Goal: Communication & Community: Participate in discussion

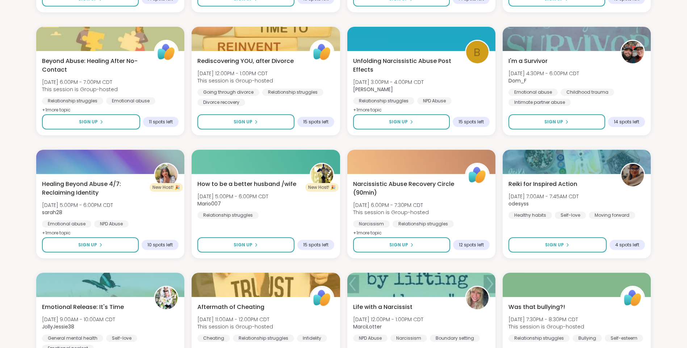
scroll to position [833, 0]
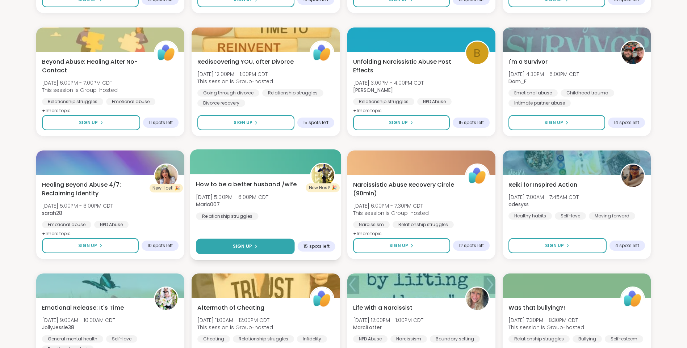
click at [248, 245] on span "Sign Up" at bounding box center [242, 246] width 19 height 7
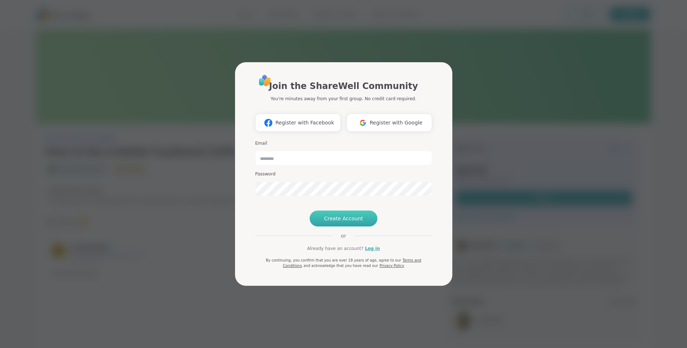
click at [343, 222] on span "Create Account" at bounding box center [343, 218] width 39 height 7
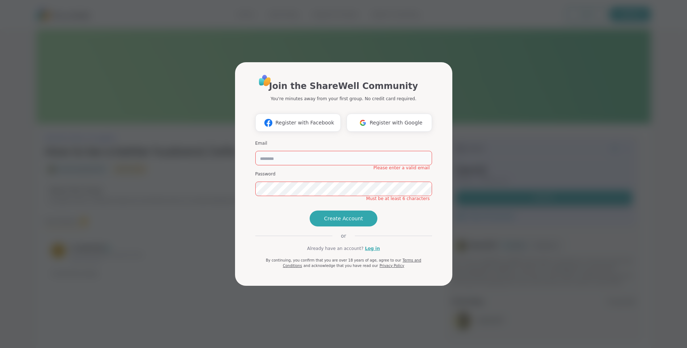
click at [268, 151] on input "email" at bounding box center [343, 158] width 177 height 14
type input "**********"
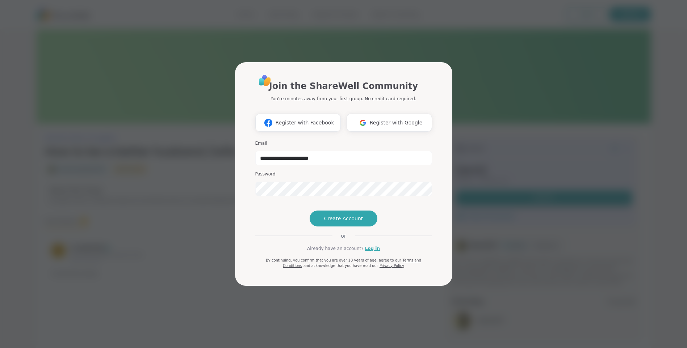
click at [279, 211] on div "**********" at bounding box center [343, 171] width 177 height 195
click at [343, 222] on span "Create Account" at bounding box center [343, 218] width 39 height 7
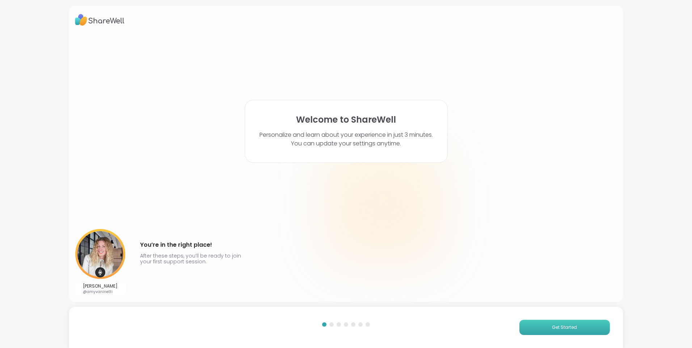
click at [559, 326] on span "Get Started" at bounding box center [564, 327] width 25 height 7
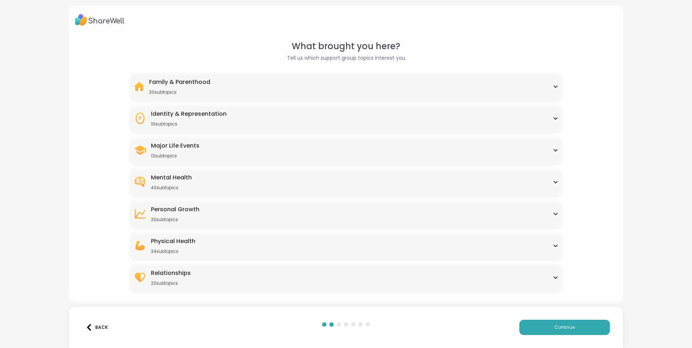
click at [550, 147] on div "Major Life Events 12 subtopics" at bounding box center [346, 150] width 425 height 17
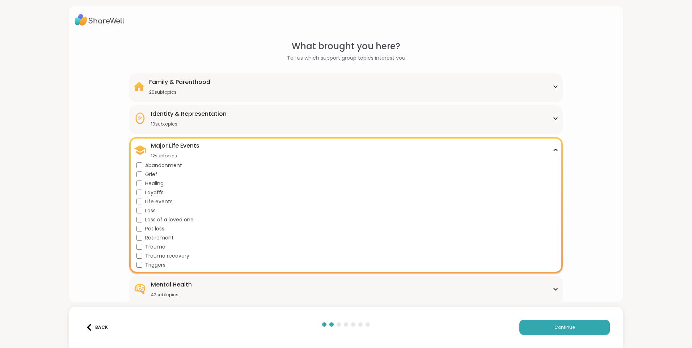
click at [549, 147] on div "Major Life Events 12 subtopics" at bounding box center [346, 150] width 425 height 17
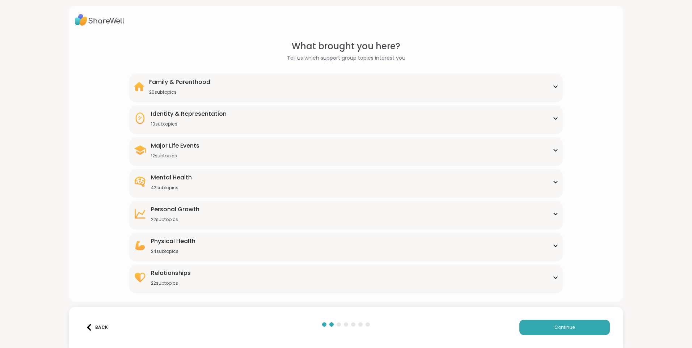
click at [550, 179] on div "Mental Health 42 subtopics" at bounding box center [346, 181] width 425 height 17
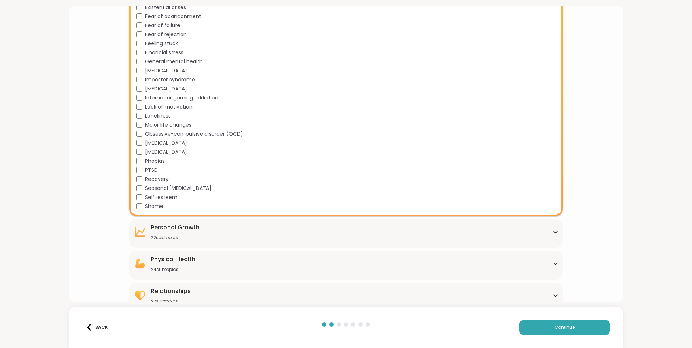
scroll to position [354, 0]
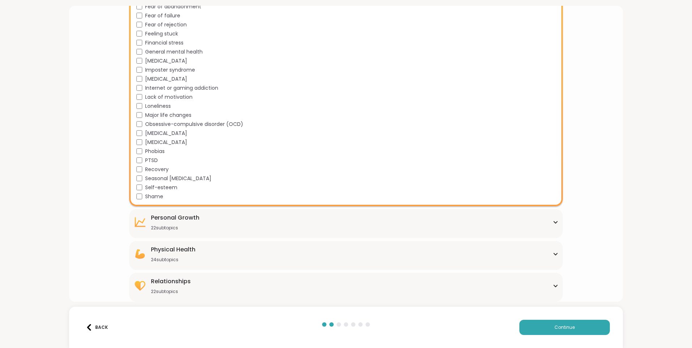
click at [551, 283] on div "Relationships 22 subtopics" at bounding box center [346, 285] width 425 height 17
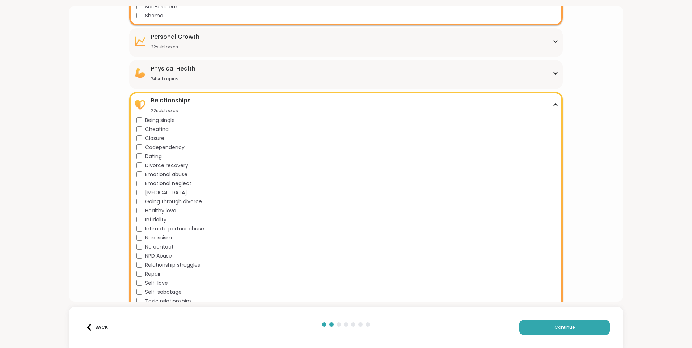
scroll to position [552, 0]
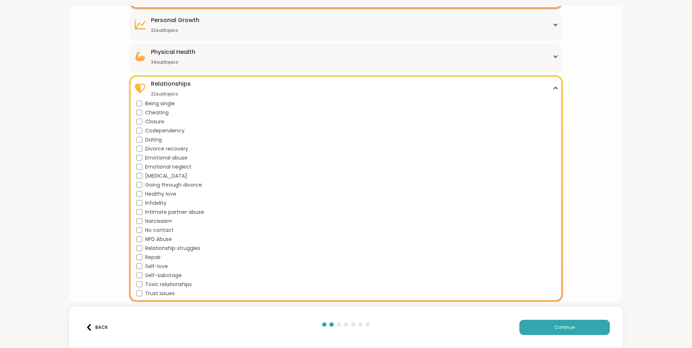
click at [138, 246] on div "Relationship struggles" at bounding box center [348, 249] width 422 height 8
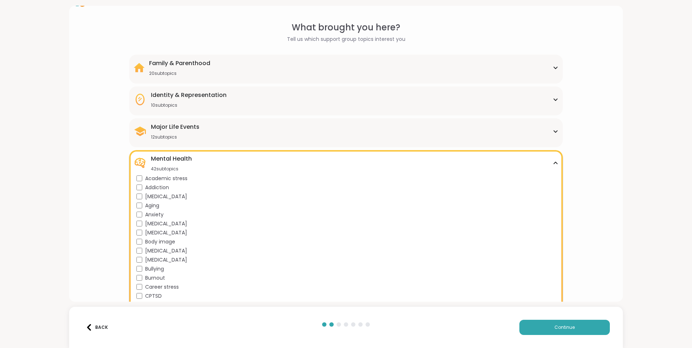
scroll to position [8, 0]
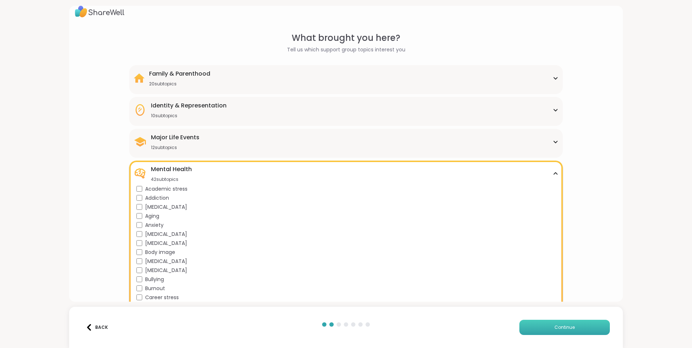
click at [560, 325] on span "Continue" at bounding box center [565, 327] width 20 height 7
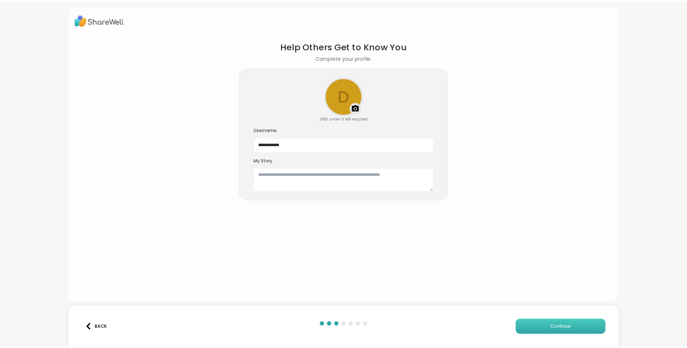
scroll to position [0, 0]
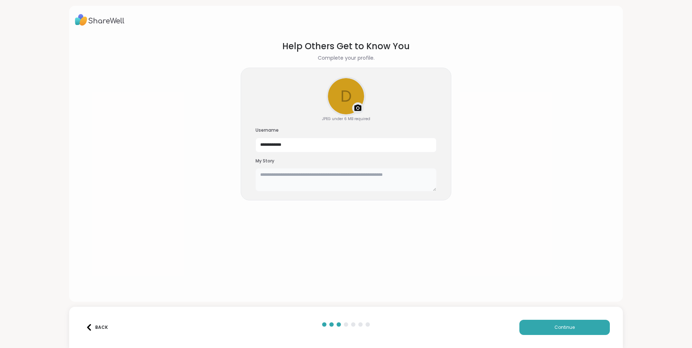
click at [261, 176] on textarea at bounding box center [346, 179] width 181 height 23
click at [303, 174] on textarea "**********" at bounding box center [346, 179] width 181 height 23
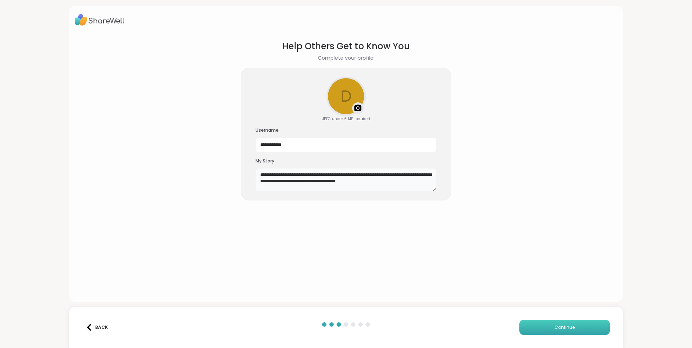
type textarea "**********"
click at [561, 325] on span "Continue" at bounding box center [565, 327] width 20 height 7
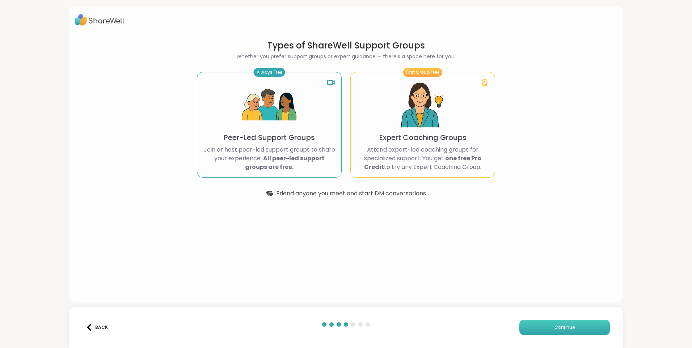
click at [561, 326] on span "Continue" at bounding box center [565, 327] width 20 height 7
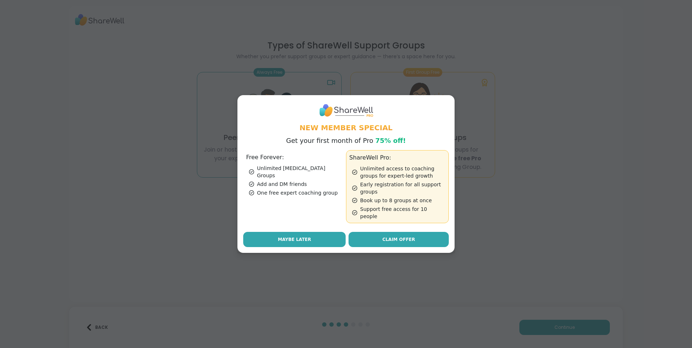
click at [291, 236] on span "Maybe Later" at bounding box center [294, 239] width 33 height 7
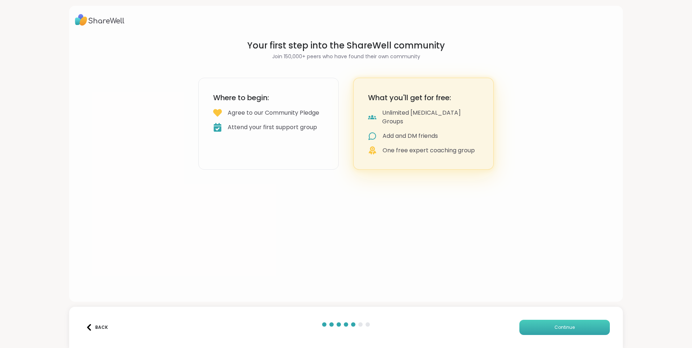
click at [564, 326] on span "Continue" at bounding box center [565, 327] width 20 height 7
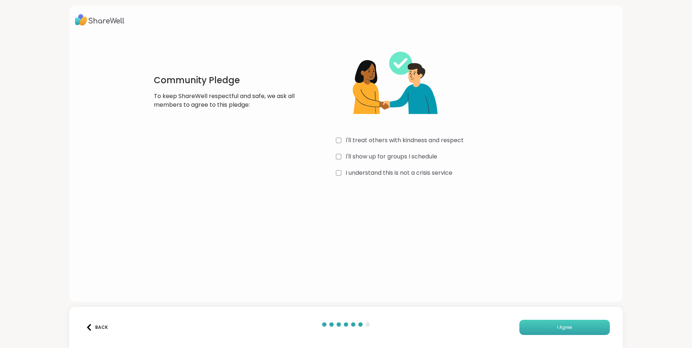
click at [561, 325] on button "I Agree" at bounding box center [565, 327] width 91 height 15
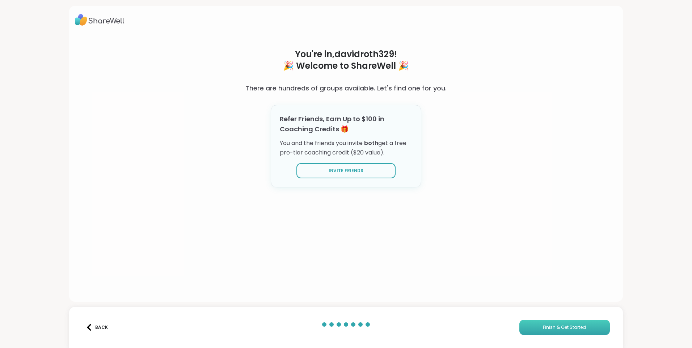
click at [562, 325] on span "Finish & Get Started" at bounding box center [564, 327] width 43 height 7
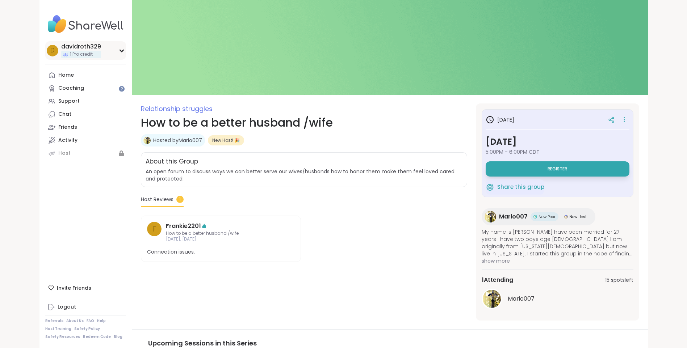
click at [121, 46] on div "d davidroth329 1 Pro credit" at bounding box center [85, 50] width 81 height 18
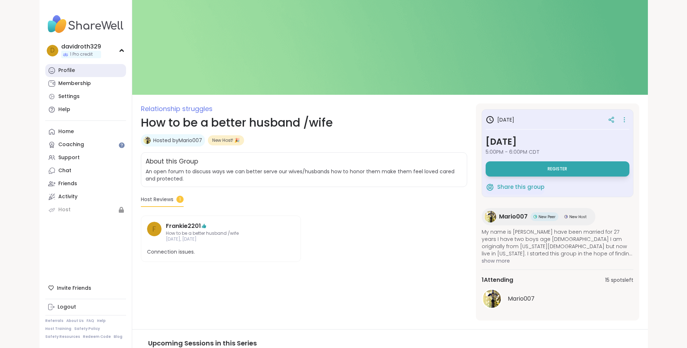
click at [71, 69] on div "Profile" at bounding box center [66, 70] width 17 height 7
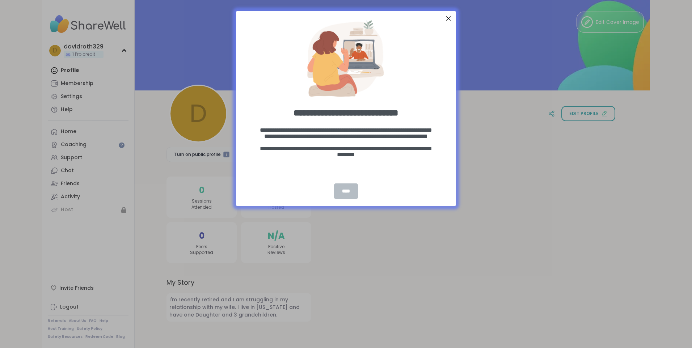
click at [343, 190] on div "****" at bounding box center [346, 192] width 24 height 16
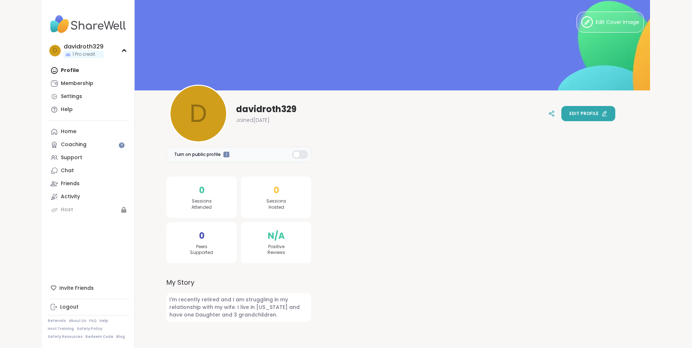
click at [586, 114] on span "Edit profile" at bounding box center [584, 113] width 29 height 7
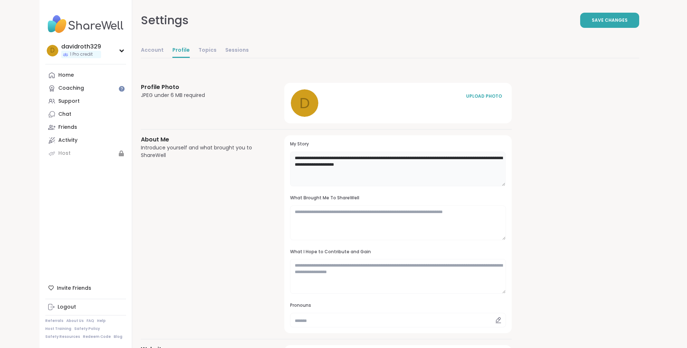
click at [446, 158] on textarea "**********" at bounding box center [397, 169] width 215 height 35
type textarea "**********"
click at [607, 17] on button "Save Changes" at bounding box center [609, 20] width 59 height 15
click at [232, 48] on link "Sessions" at bounding box center [237, 50] width 24 height 14
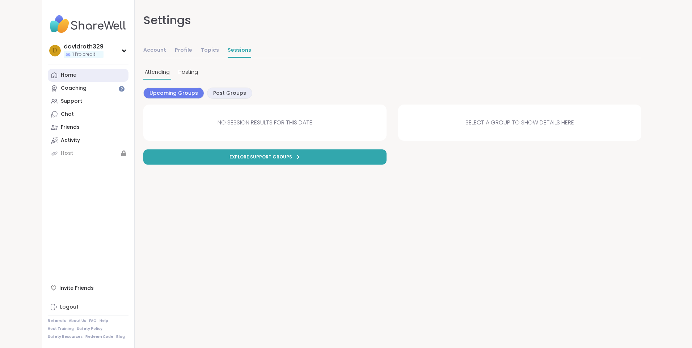
click at [69, 74] on div "Home" at bounding box center [69, 75] width 16 height 7
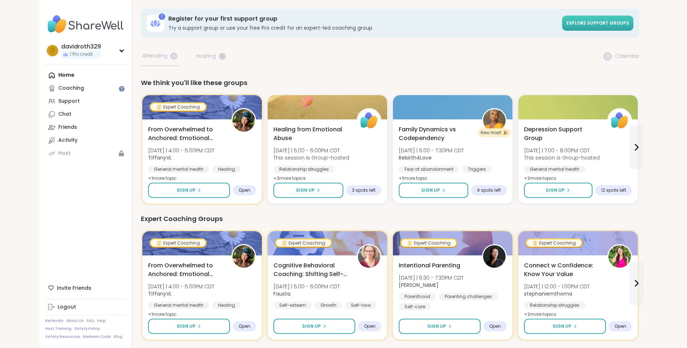
click at [604, 21] on span "Explore support groups" at bounding box center [597, 23] width 63 height 6
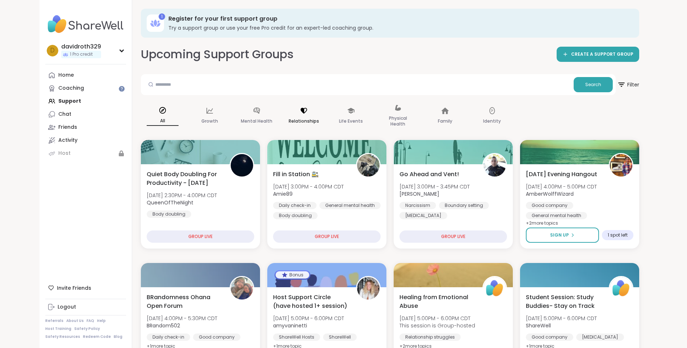
click at [302, 115] on div "Relationships" at bounding box center [303, 116] width 43 height 36
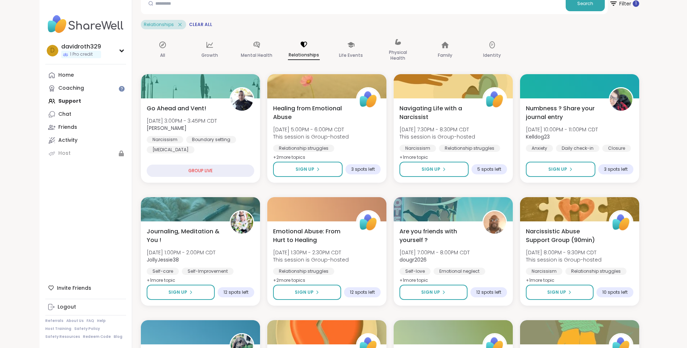
scroll to position [5, 0]
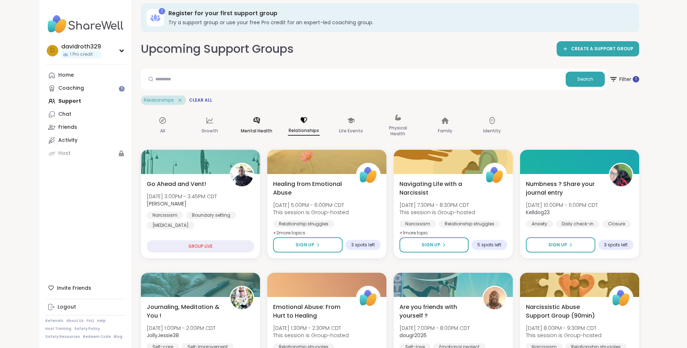
click at [257, 124] on icon at bounding box center [257, 121] width 8 height 8
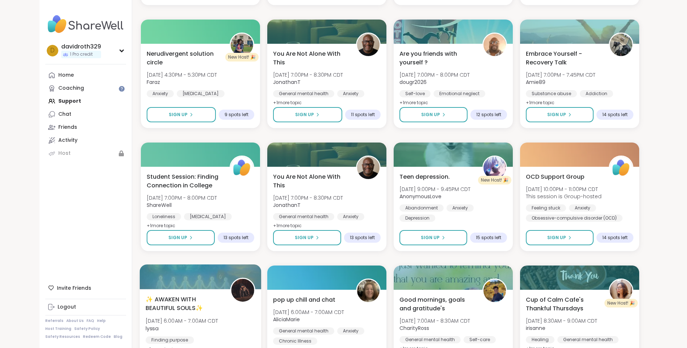
scroll to position [930, 0]
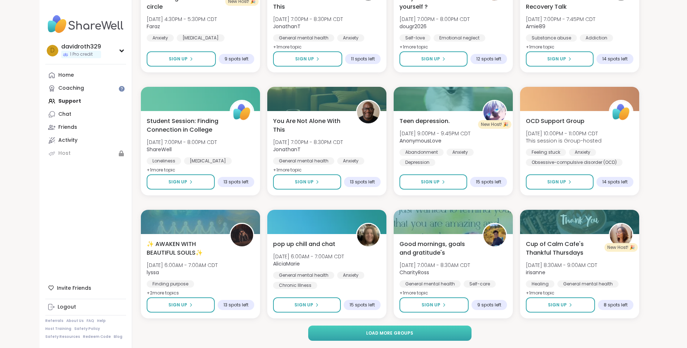
click at [388, 332] on span "Load more groups" at bounding box center [389, 333] width 47 height 7
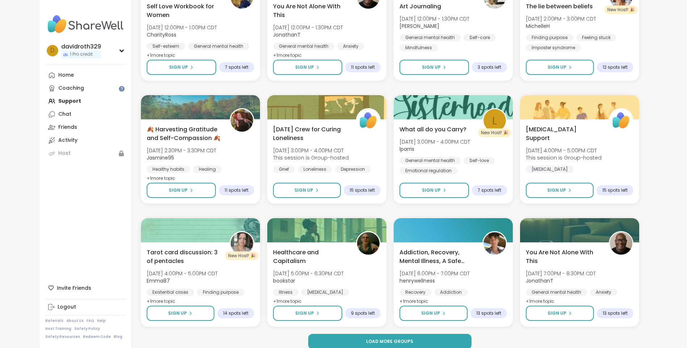
scroll to position [2039, 0]
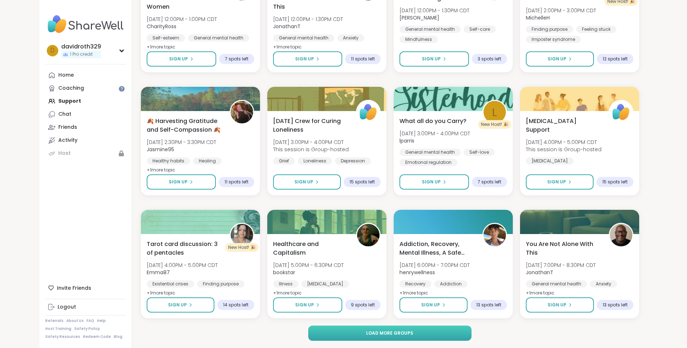
click at [394, 331] on span "Load more groups" at bounding box center [389, 333] width 47 height 7
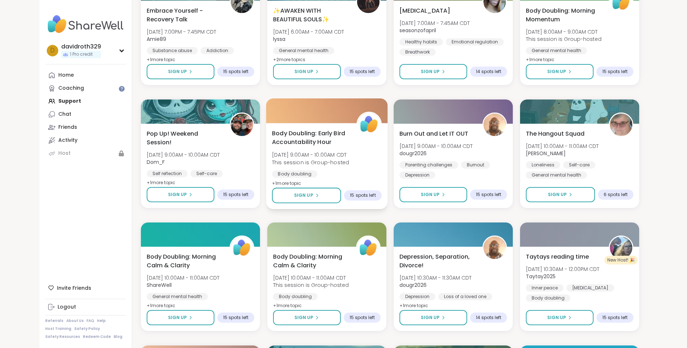
scroll to position [2401, 0]
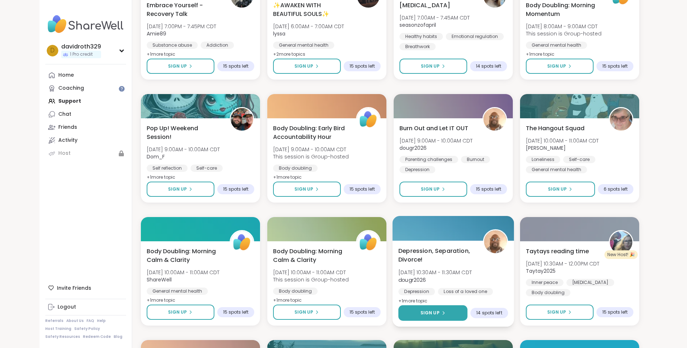
click at [437, 311] on span "Sign Up" at bounding box center [429, 313] width 19 height 7
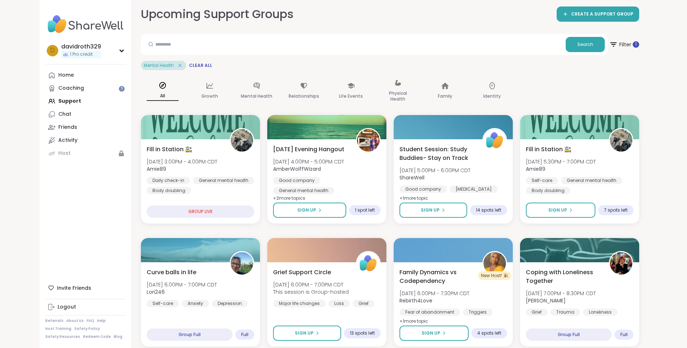
scroll to position [0, 0]
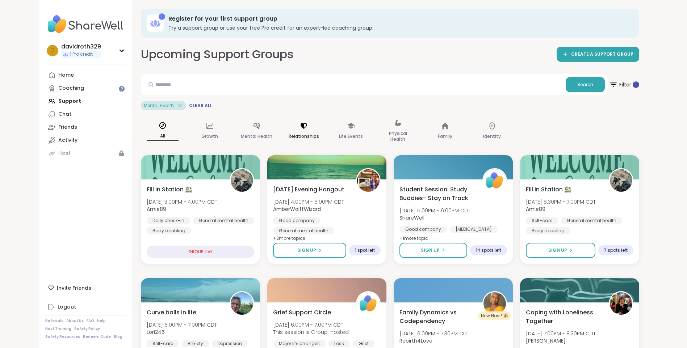
click at [303, 129] on icon at bounding box center [304, 126] width 7 height 6
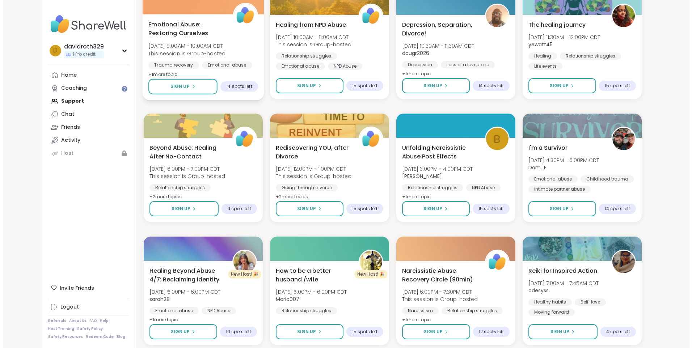
scroll to position [797, 0]
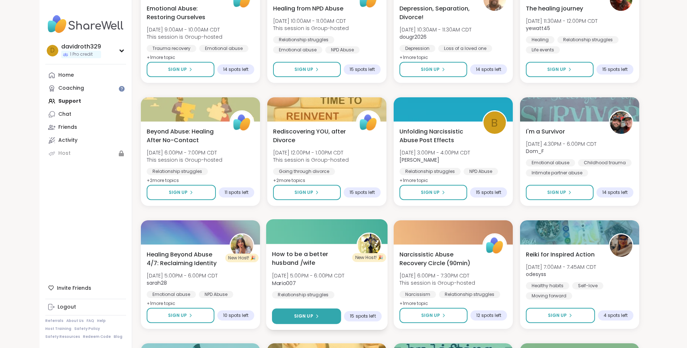
click at [313, 314] on span "Sign Up" at bounding box center [303, 316] width 19 height 7
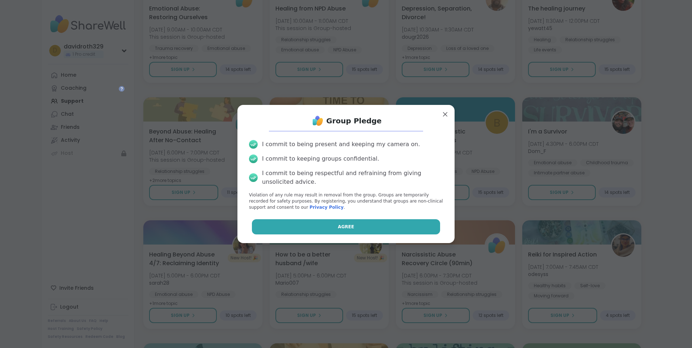
click at [344, 224] on span "Agree" at bounding box center [346, 227] width 16 height 7
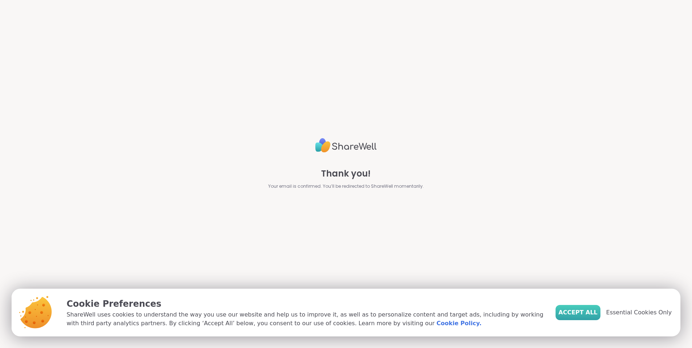
click at [581, 309] on span "Accept All" at bounding box center [578, 313] width 39 height 9
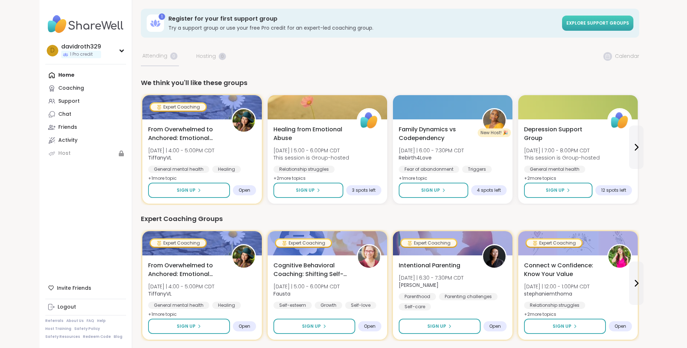
click at [607, 20] on span "Explore support groups" at bounding box center [597, 23] width 63 height 6
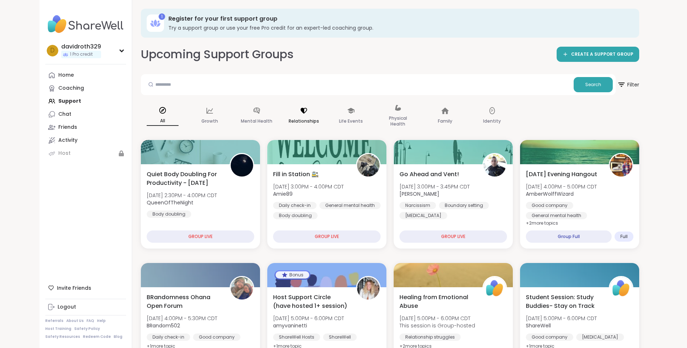
click at [301, 118] on p "Relationships" at bounding box center [304, 121] width 30 height 9
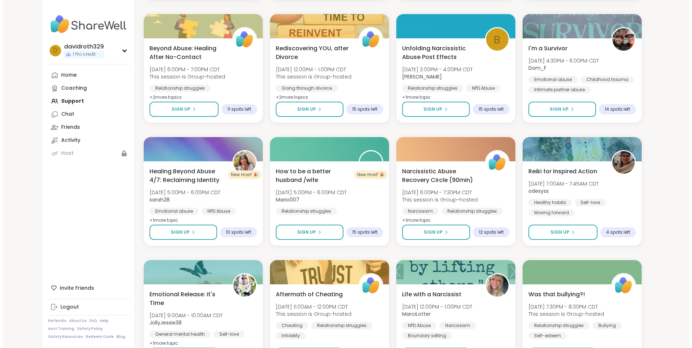
scroll to position [888, 0]
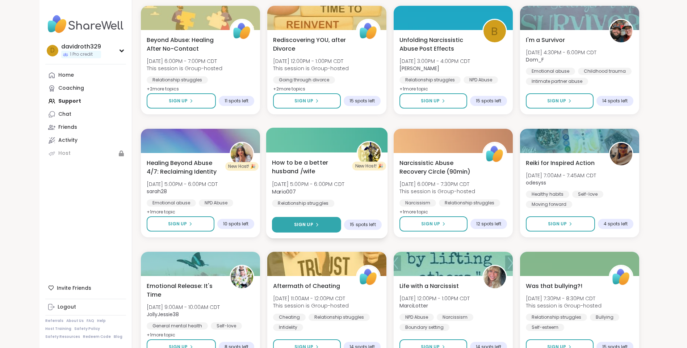
click at [312, 221] on button "Sign Up" at bounding box center [306, 225] width 69 height 16
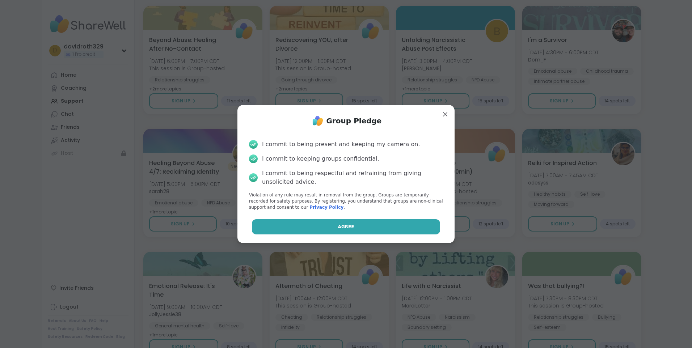
click at [338, 224] on span "Agree" at bounding box center [346, 227] width 16 height 7
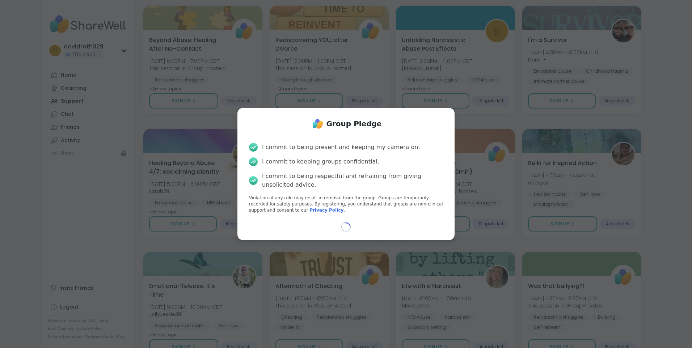
select select "**"
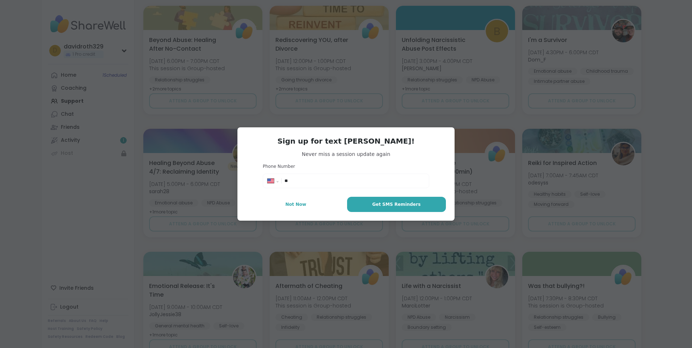
click at [296, 181] on input "**" at bounding box center [355, 180] width 140 height 7
type input "**********"
click at [385, 202] on span "Get SMS Reminders" at bounding box center [396, 204] width 49 height 7
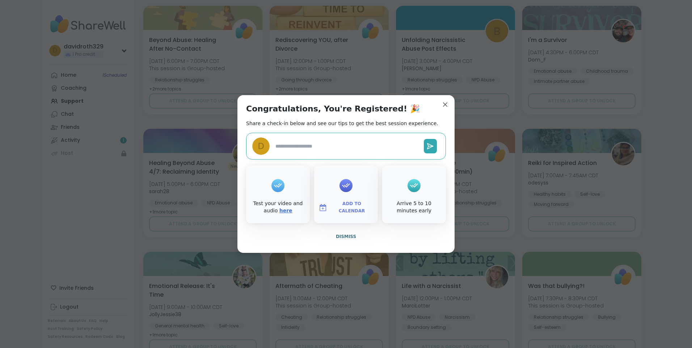
click at [280, 210] on link "here" at bounding box center [286, 211] width 13 height 6
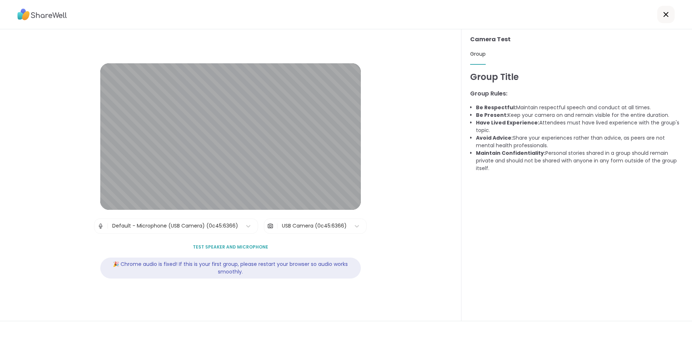
click at [227, 244] on span "Test speaker and microphone" at bounding box center [230, 247] width 75 height 7
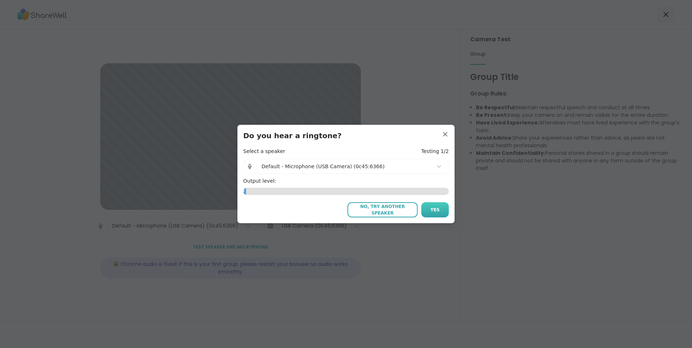
click at [433, 208] on span "Yes" at bounding box center [435, 210] width 9 height 7
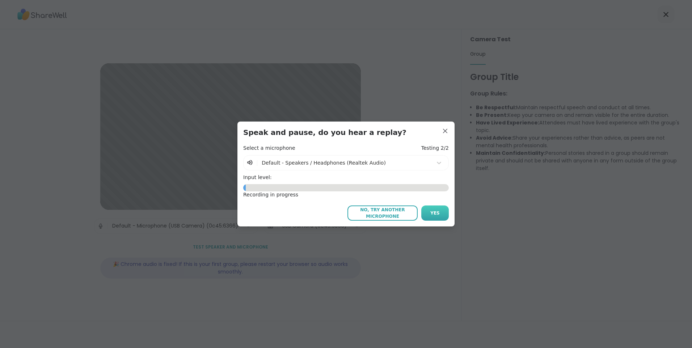
click at [433, 212] on span "Yes" at bounding box center [435, 213] width 9 height 7
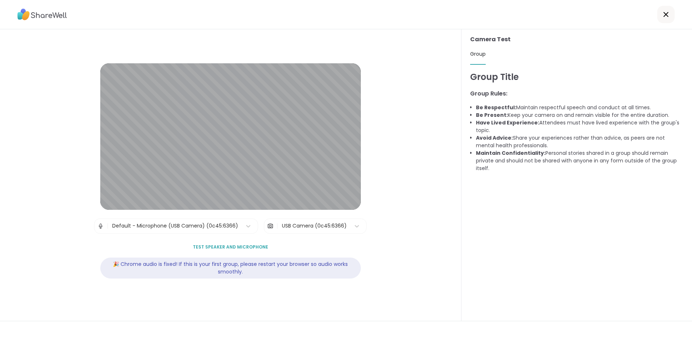
drag, startPoint x: 659, startPoint y: 11, endPoint x: 625, endPoint y: 35, distance: 41.5
click at [662, 11] on icon at bounding box center [666, 14] width 9 height 9
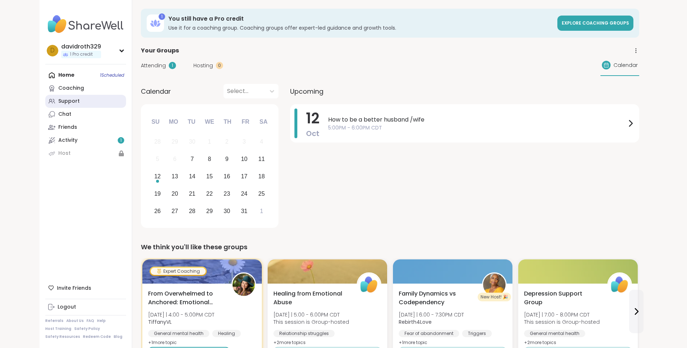
click at [71, 98] on div "Support" at bounding box center [68, 101] width 21 height 7
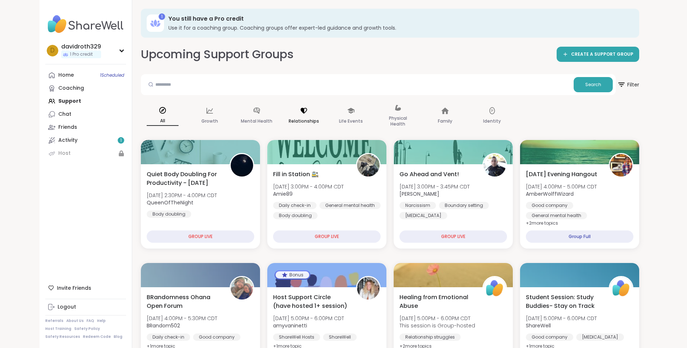
click at [303, 118] on p "Relationships" at bounding box center [304, 121] width 30 height 9
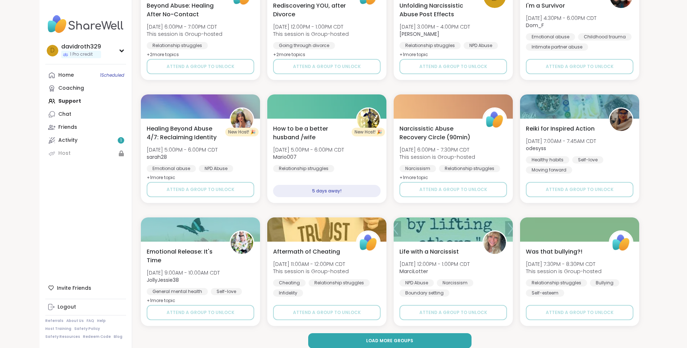
scroll to position [930, 0]
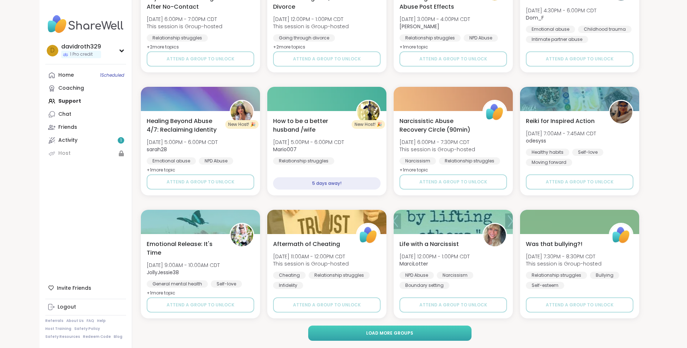
click at [400, 329] on button "Load more groups" at bounding box center [389, 333] width 163 height 15
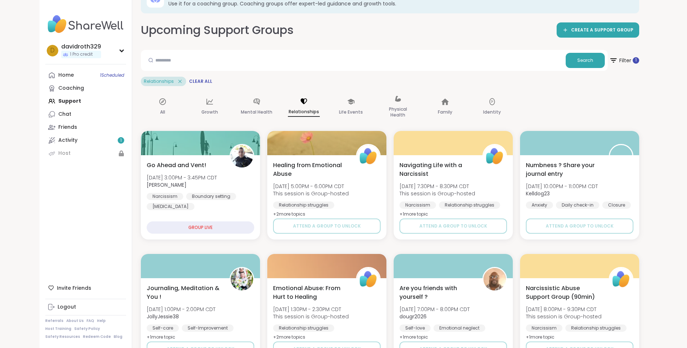
scroll to position [0, 0]
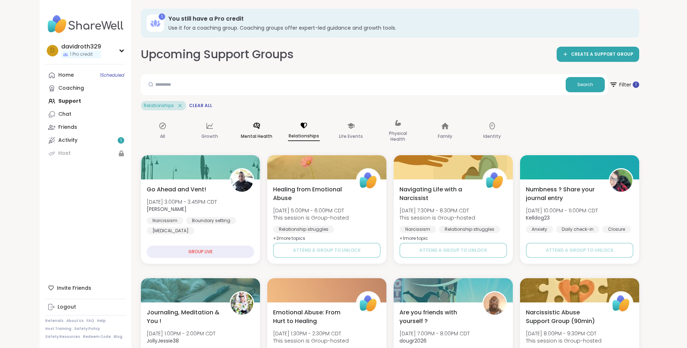
click at [255, 126] on icon at bounding box center [257, 126] width 8 height 8
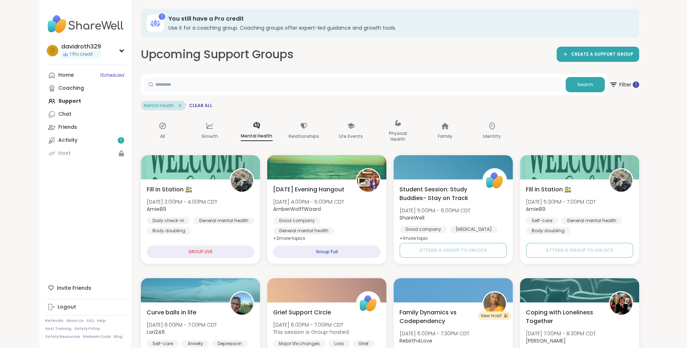
click at [159, 83] on input "text" at bounding box center [353, 84] width 419 height 14
click at [588, 83] on span "Search" at bounding box center [585, 84] width 16 height 7
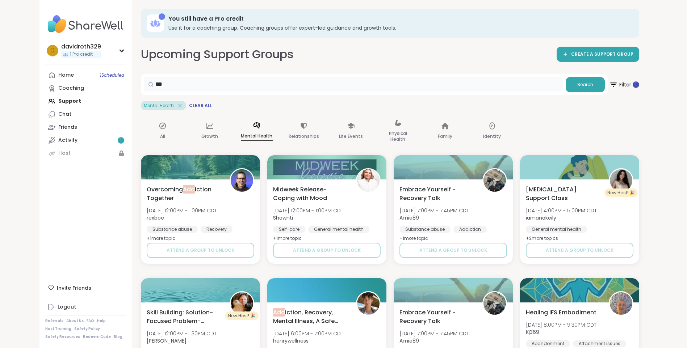
click at [163, 84] on input "***" at bounding box center [353, 84] width 419 height 14
click at [585, 83] on span "Search" at bounding box center [585, 84] width 16 height 7
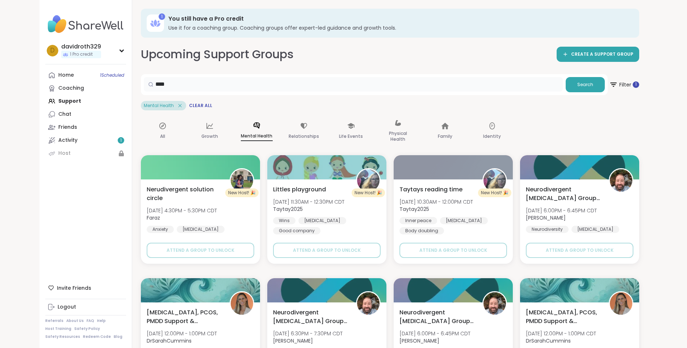
drag, startPoint x: 171, startPoint y: 83, endPoint x: 157, endPoint y: 92, distance: 16.0
click at [153, 85] on div "****" at bounding box center [353, 84] width 419 height 14
type input "**********"
click at [581, 82] on span "Search" at bounding box center [585, 84] width 16 height 7
